Goal: Download file/media

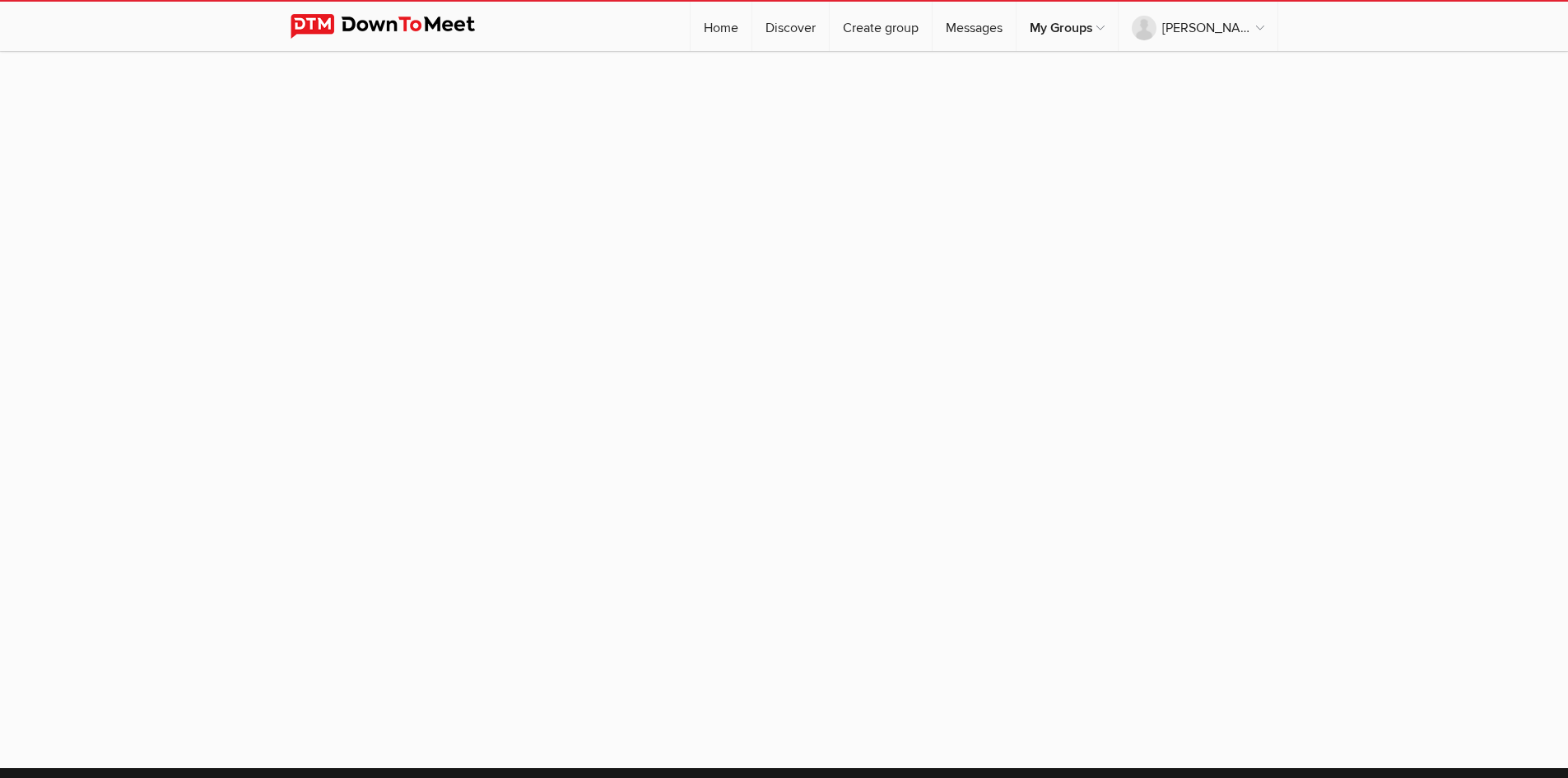
click at [966, 306] on sp-group-item at bounding box center [784, 402] width 1568 height 700
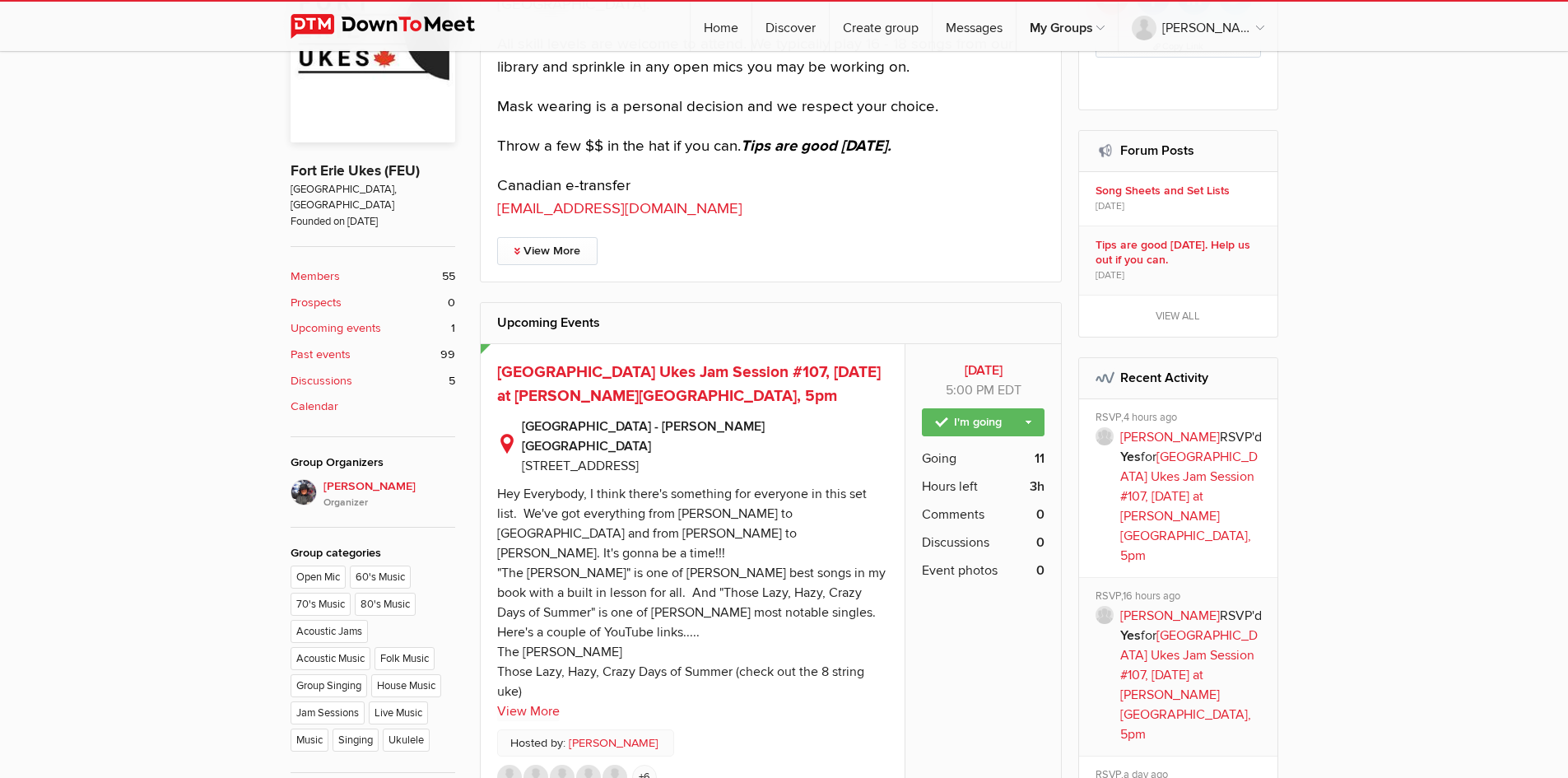
scroll to position [571, 0]
click at [524, 700] on link "View More" at bounding box center [528, 710] width 62 height 19
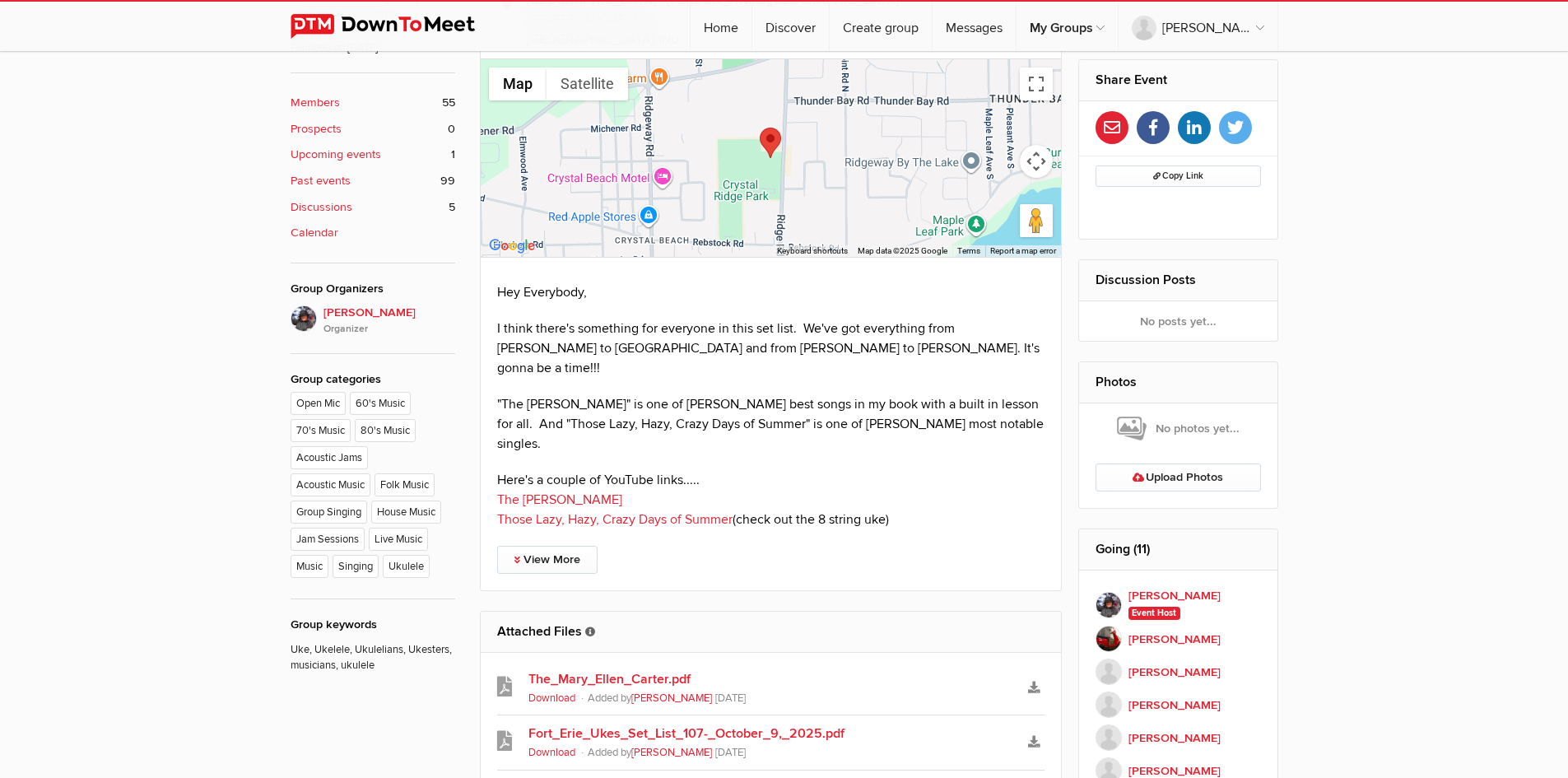
scroll to position [745, 0]
click at [1031, 680] on icon "Download" at bounding box center [1033, 686] width 12 height 12
click at [680, 723] on link "Fort_Erie_Ukes_Set_List_107-_October_9,_2025.pdf" at bounding box center [771, 732] width 485 height 19
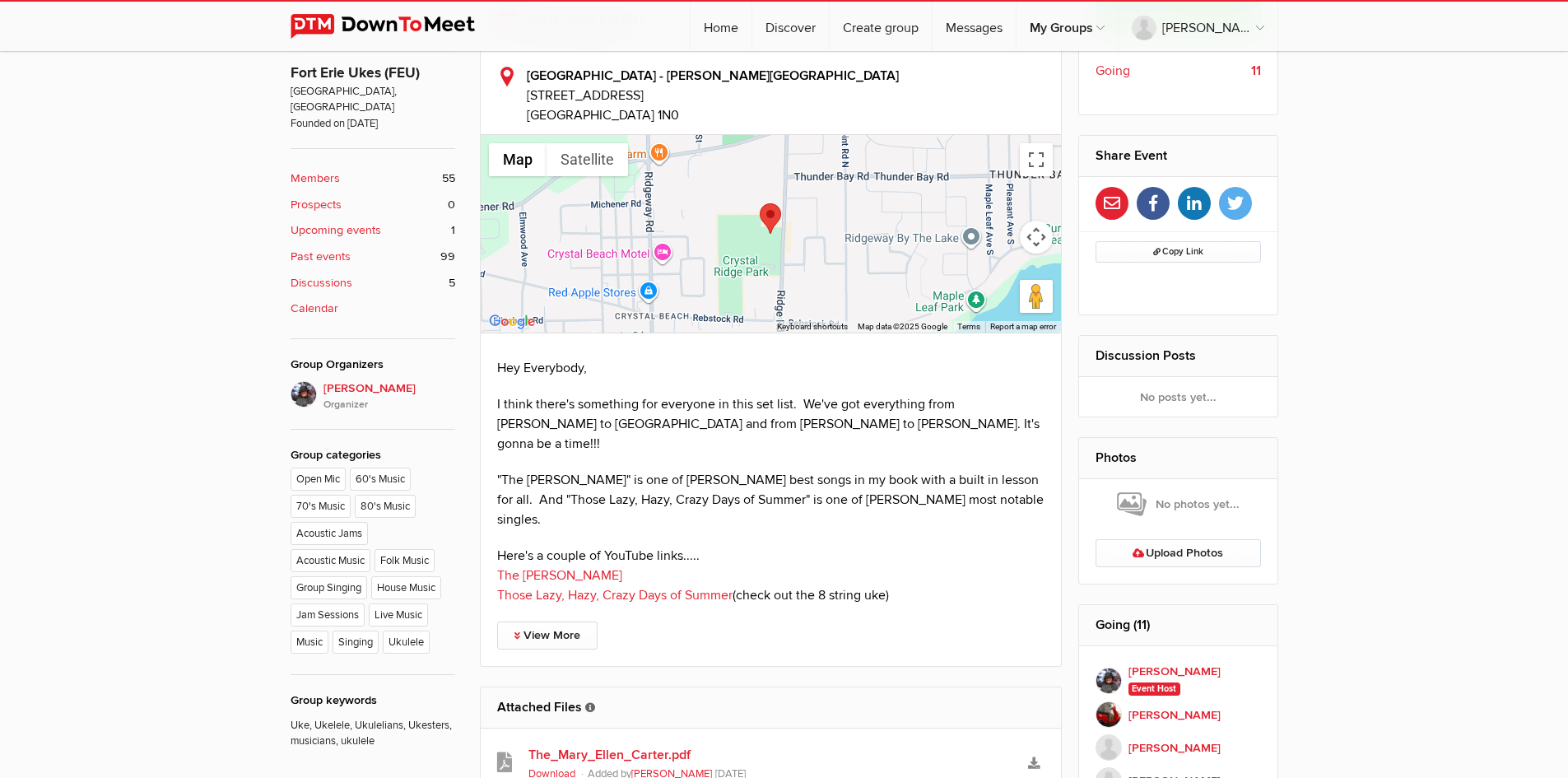
scroll to position [667, 0]
click at [546, 622] on link "View More" at bounding box center [546, 635] width 100 height 28
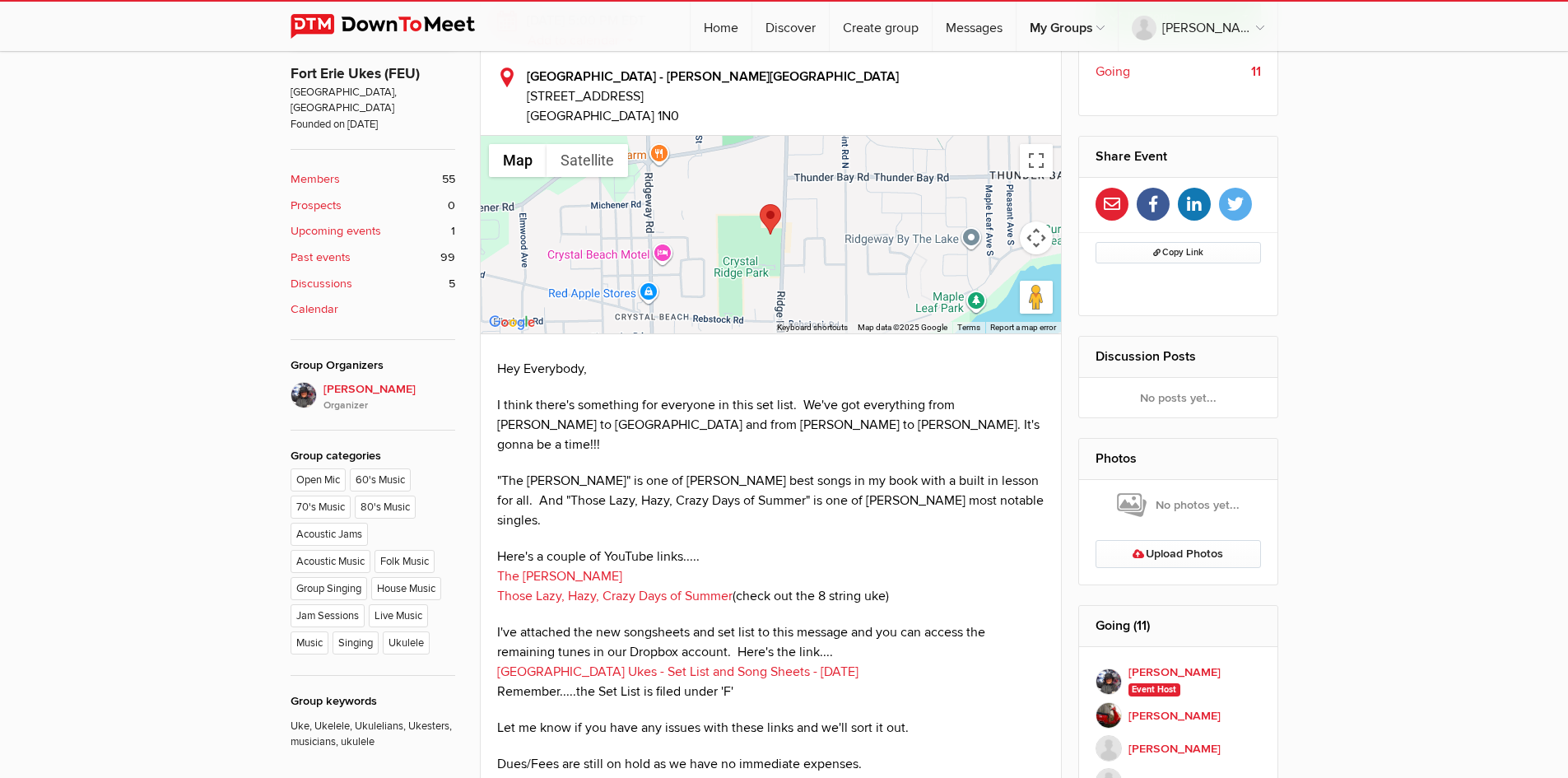
click at [601, 664] on link "[GEOGRAPHIC_DATA] Ukes - Set List and Song Sheets - [DATE]" at bounding box center [677, 671] width 361 height 16
click at [588, 567] on link "The [PERSON_NAME]" at bounding box center [559, 575] width 125 height 16
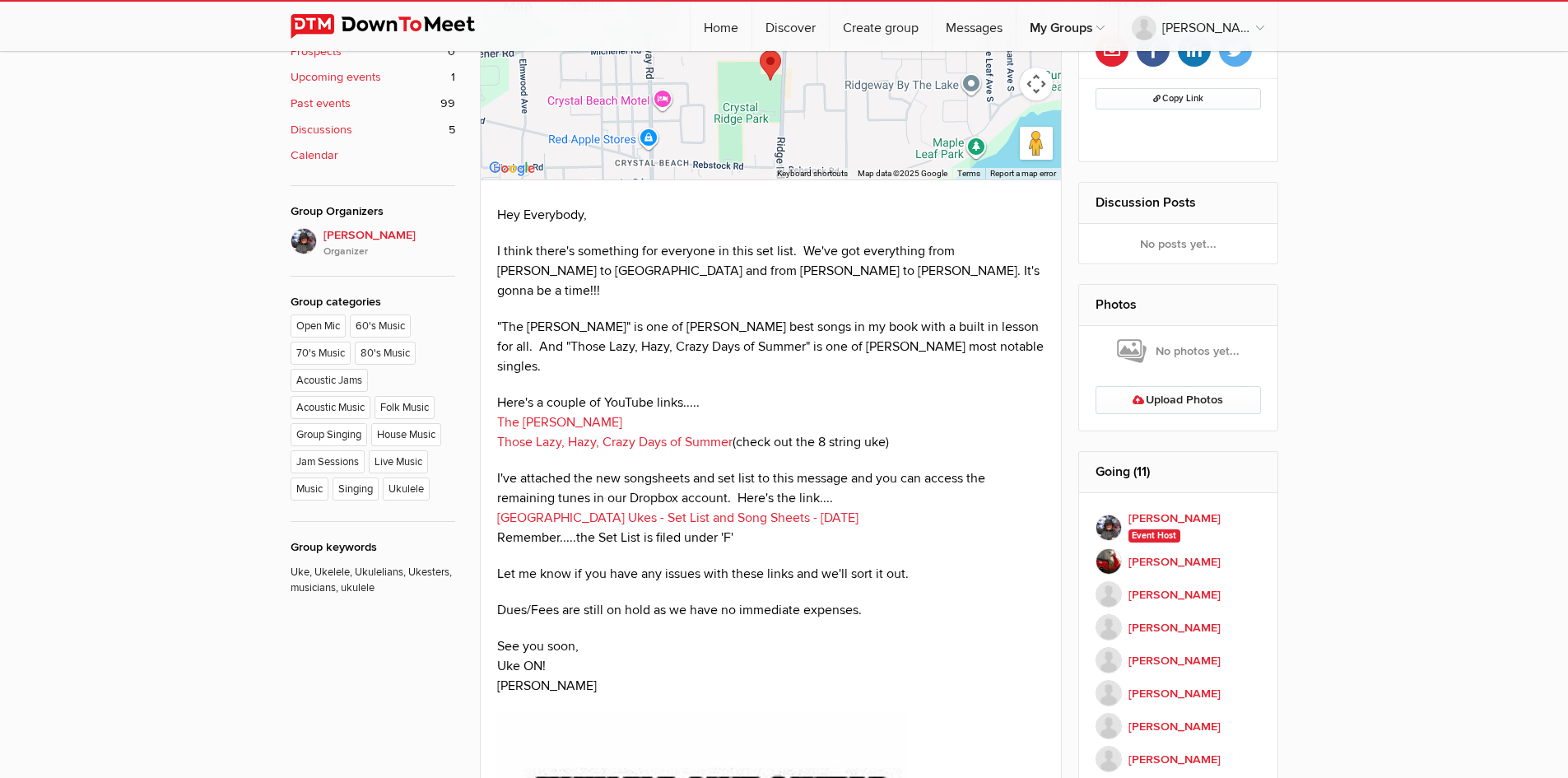
scroll to position [822, 0]
click at [627, 508] on link "[GEOGRAPHIC_DATA] Ukes - Set List and Song Sheets - [DATE]" at bounding box center [677, 516] width 361 height 16
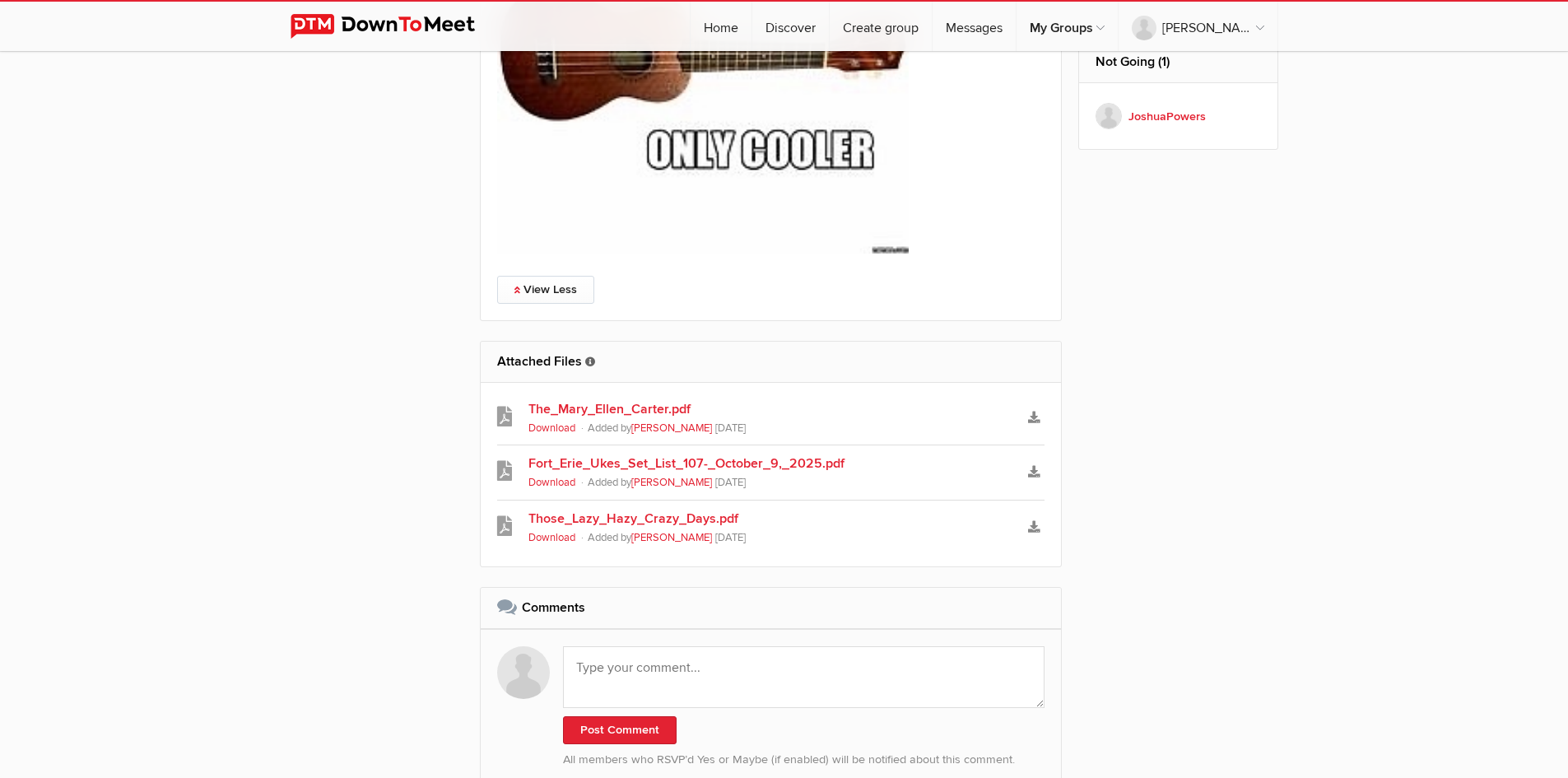
scroll to position [1782, 0]
